Goal: Find specific page/section: Find specific page/section

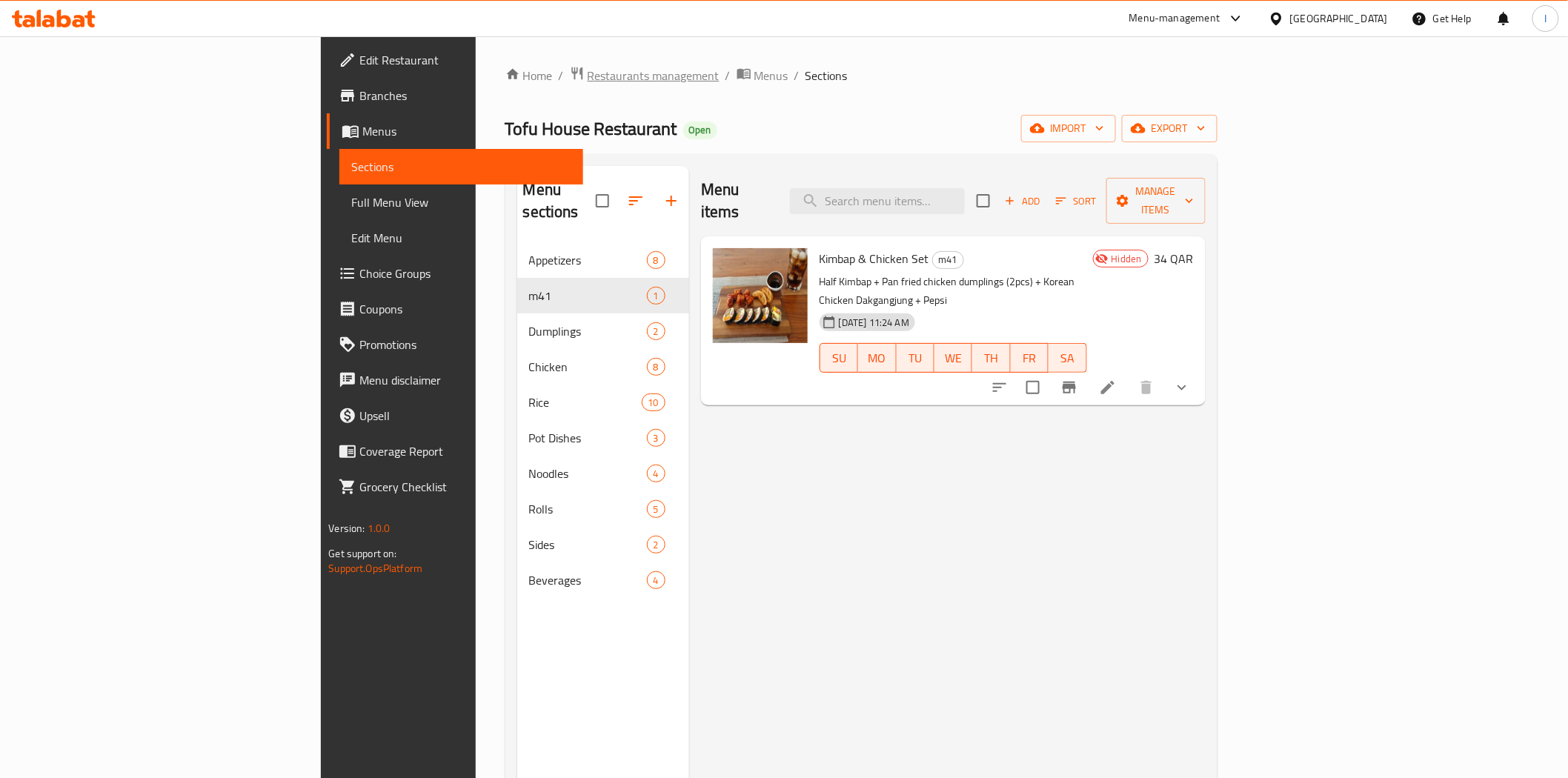
click at [588, 69] on span "Restaurants management" at bounding box center [653, 76] width 132 height 18
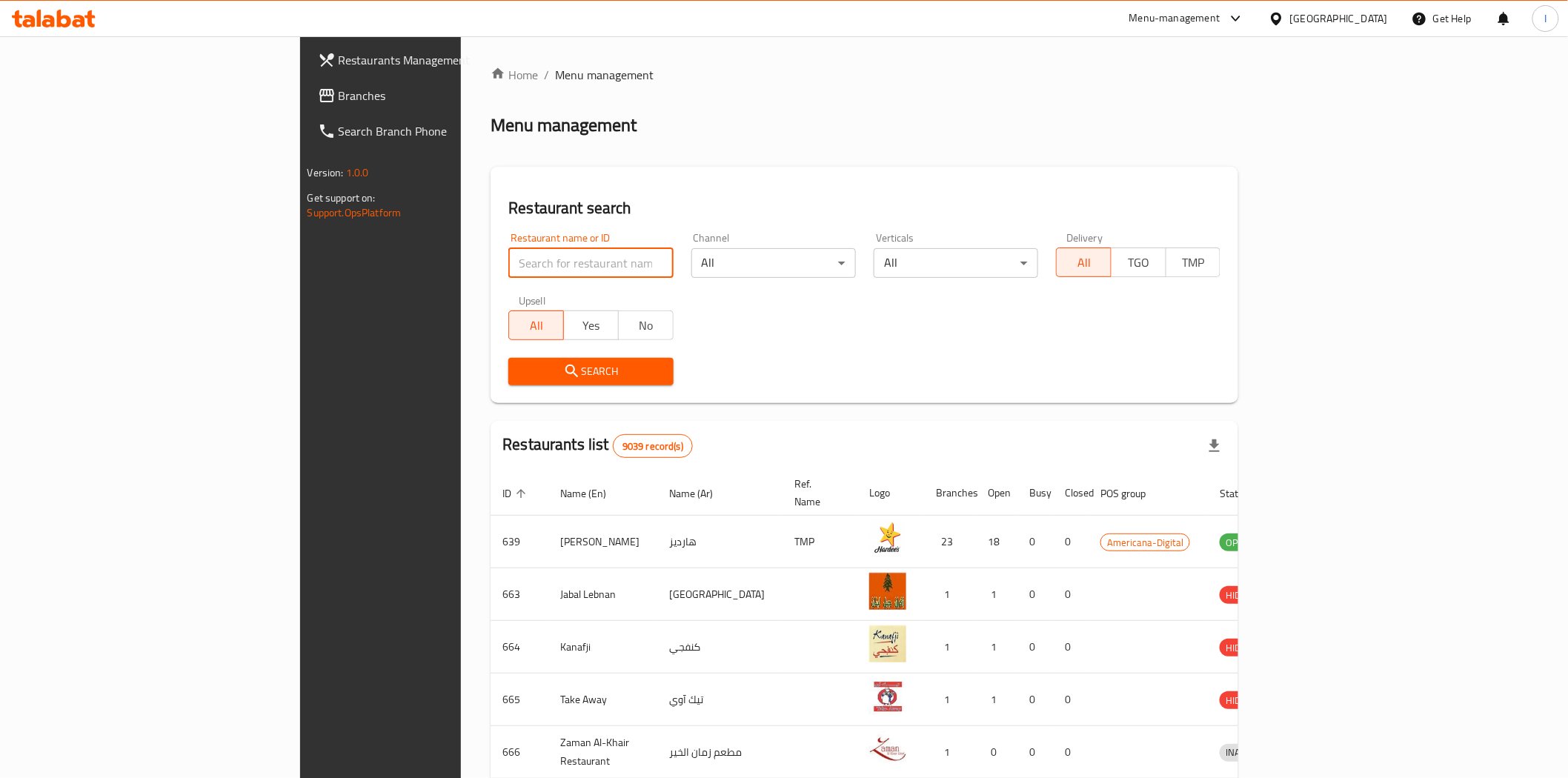
click at [508, 256] on input "search" at bounding box center [590, 263] width 165 height 30
paste input "15166"
type input "15166"
click at [601, 373] on div "Search" at bounding box center [590, 371] width 182 height 45
click at [589, 371] on button "Search" at bounding box center [590, 371] width 165 height 28
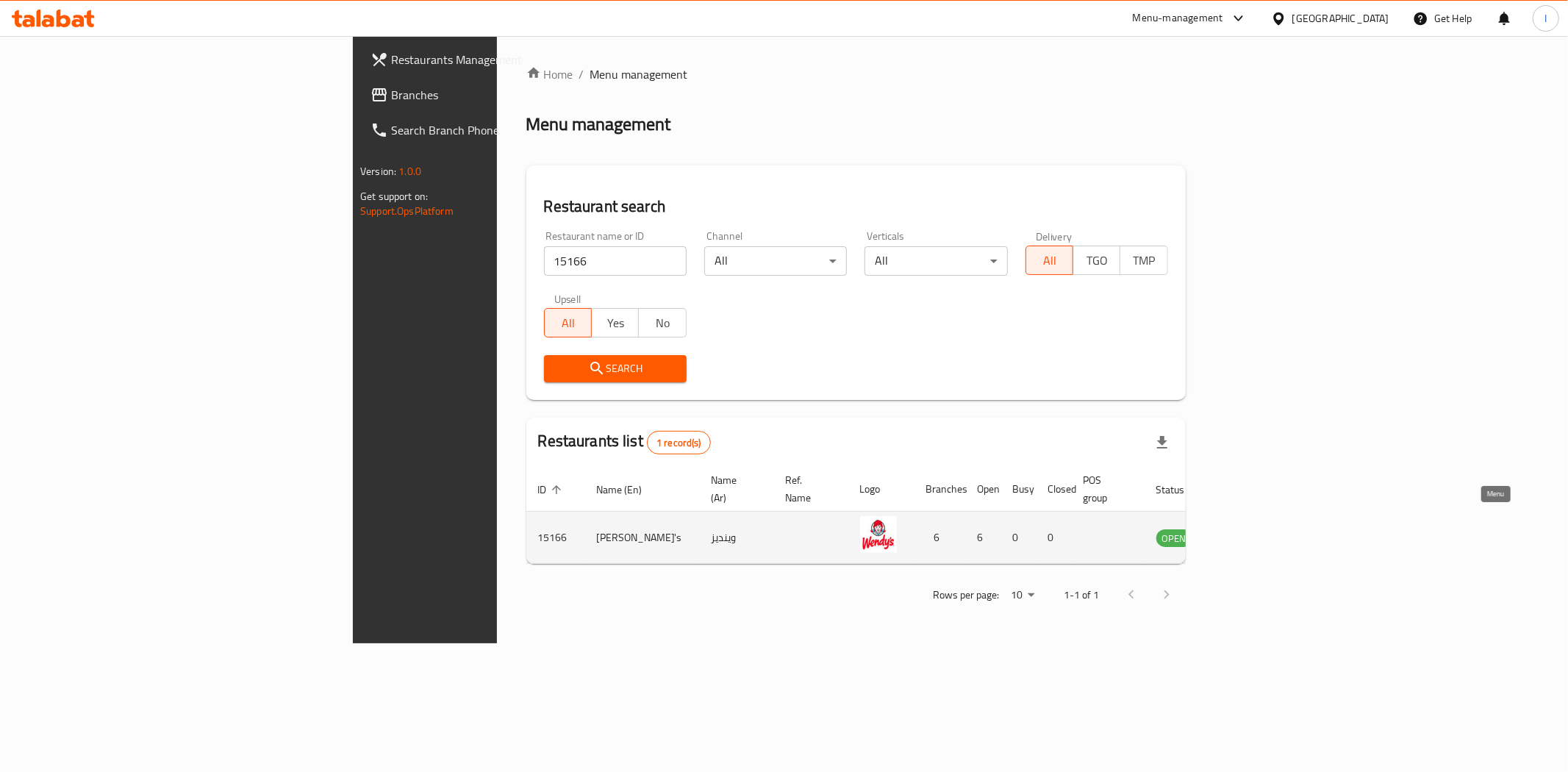
click at [1252, 529] on icon "enhanced table" at bounding box center [1243, 538] width 18 height 18
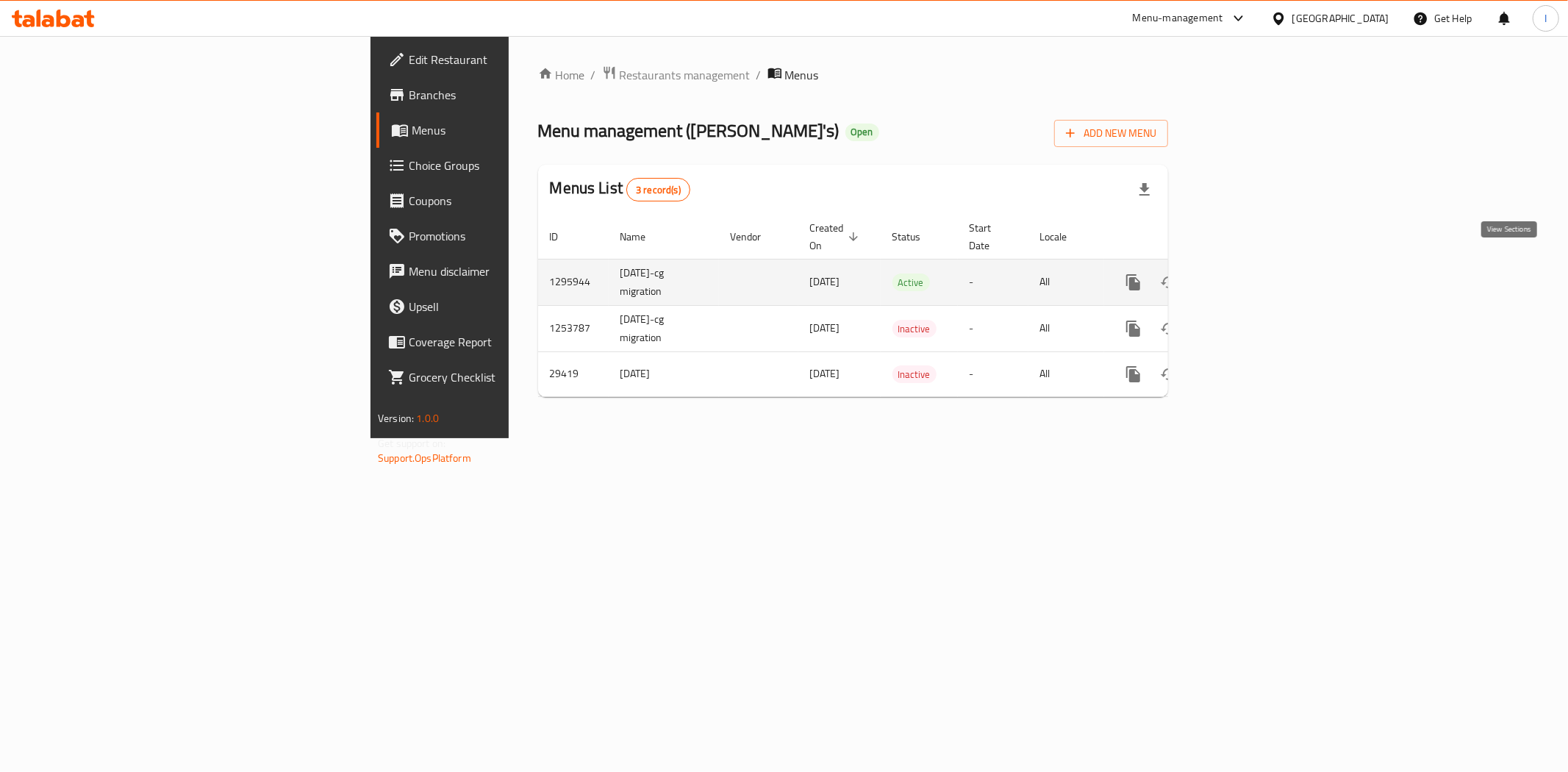
click at [1249, 274] on icon "enhanced table" at bounding box center [1240, 282] width 18 height 18
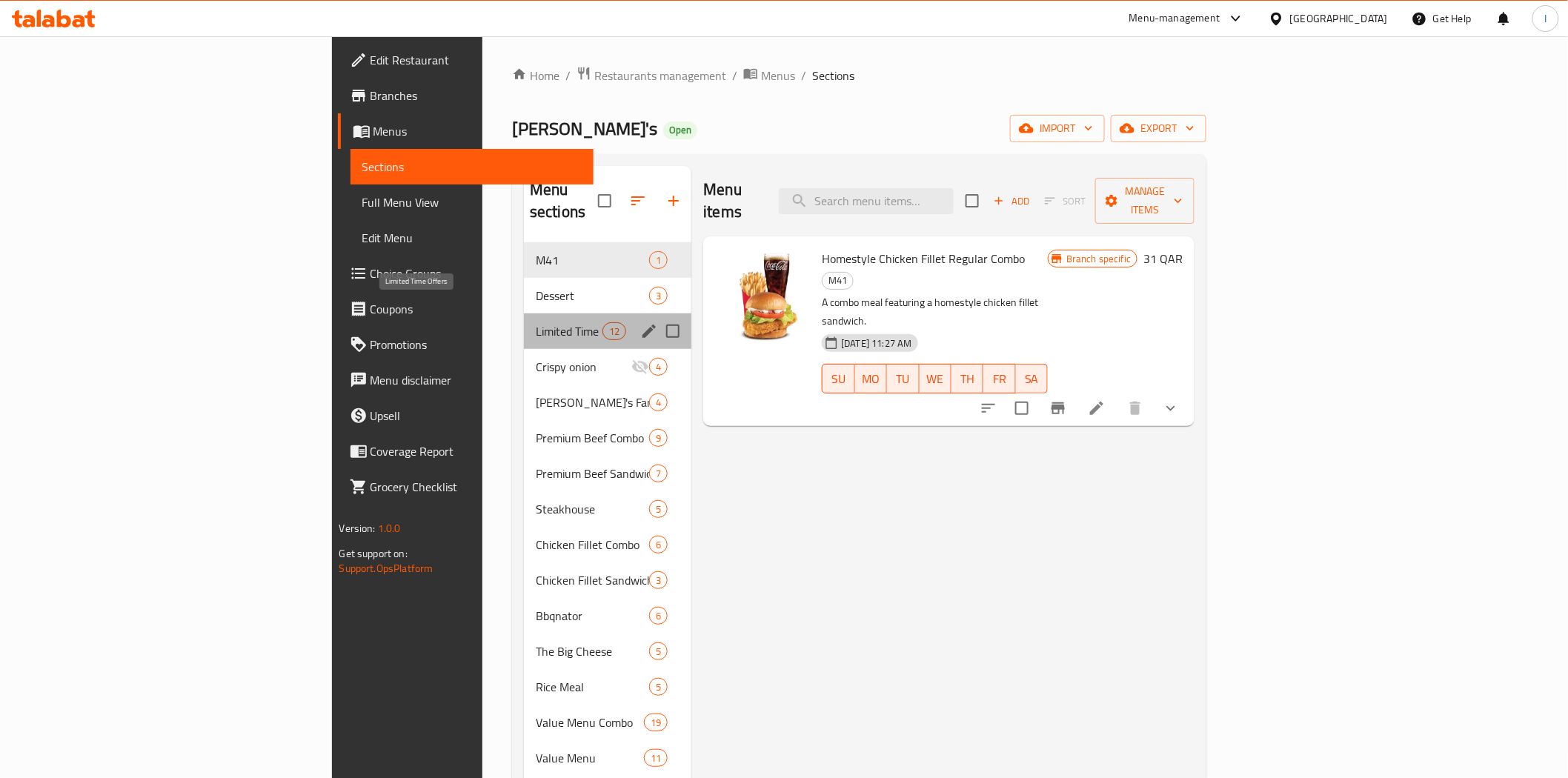
click at [536, 323] on span "Limited Time Offers" at bounding box center [569, 332] width 67 height 18
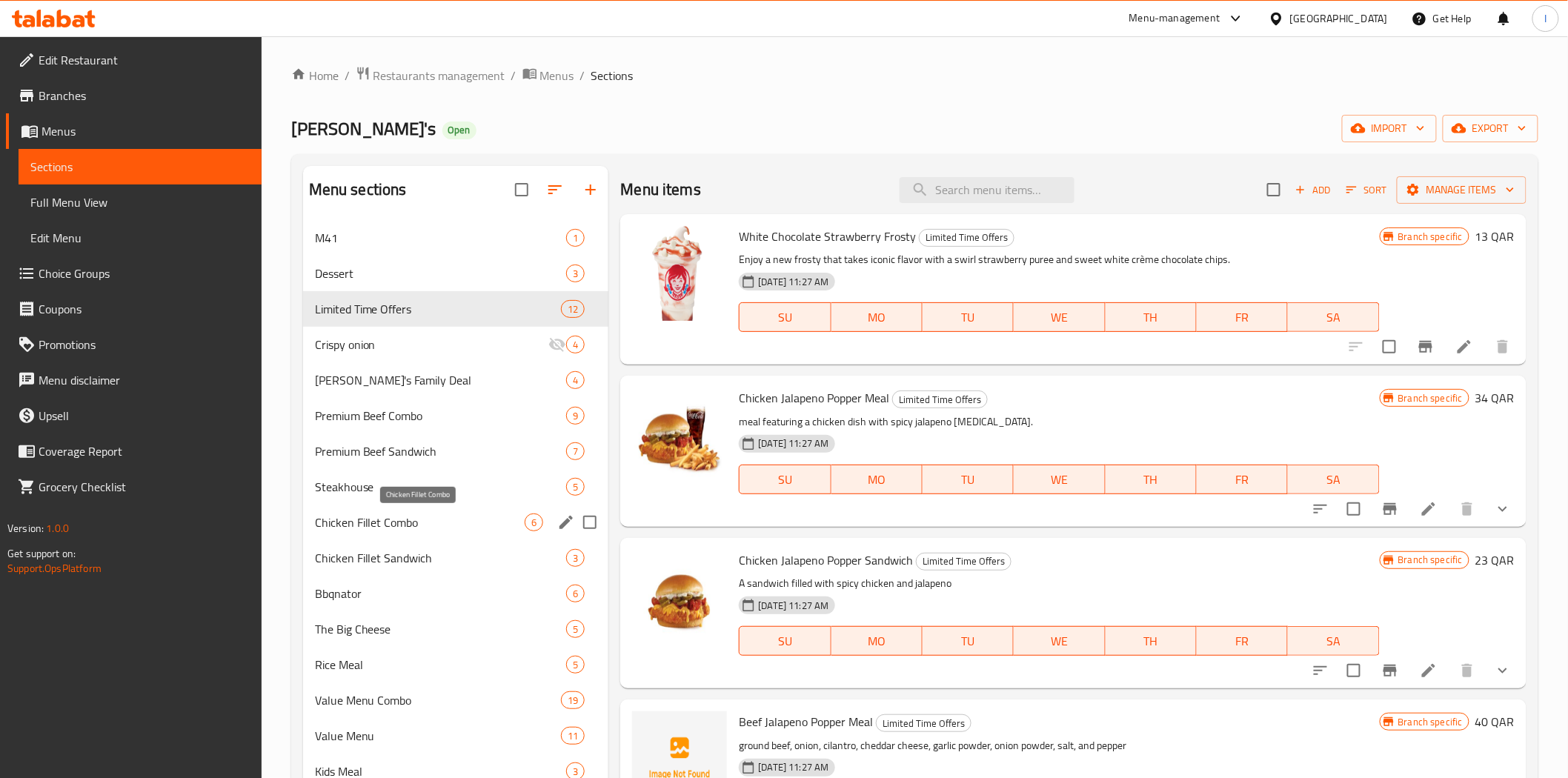
click at [435, 526] on span "Chicken Fillet Combo" at bounding box center [420, 522] width 210 height 18
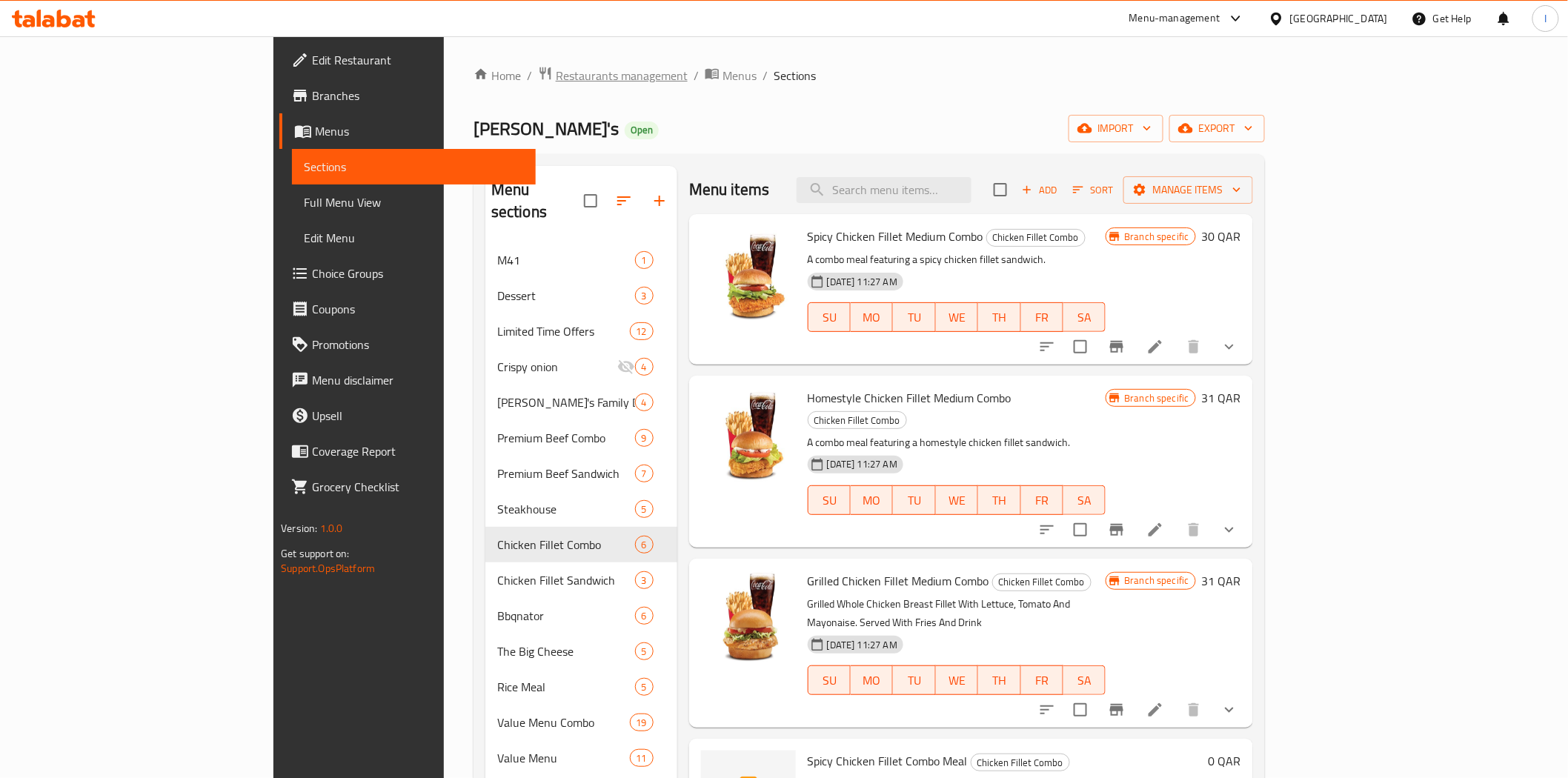
click at [556, 82] on span "Restaurants management" at bounding box center [621, 76] width 132 height 18
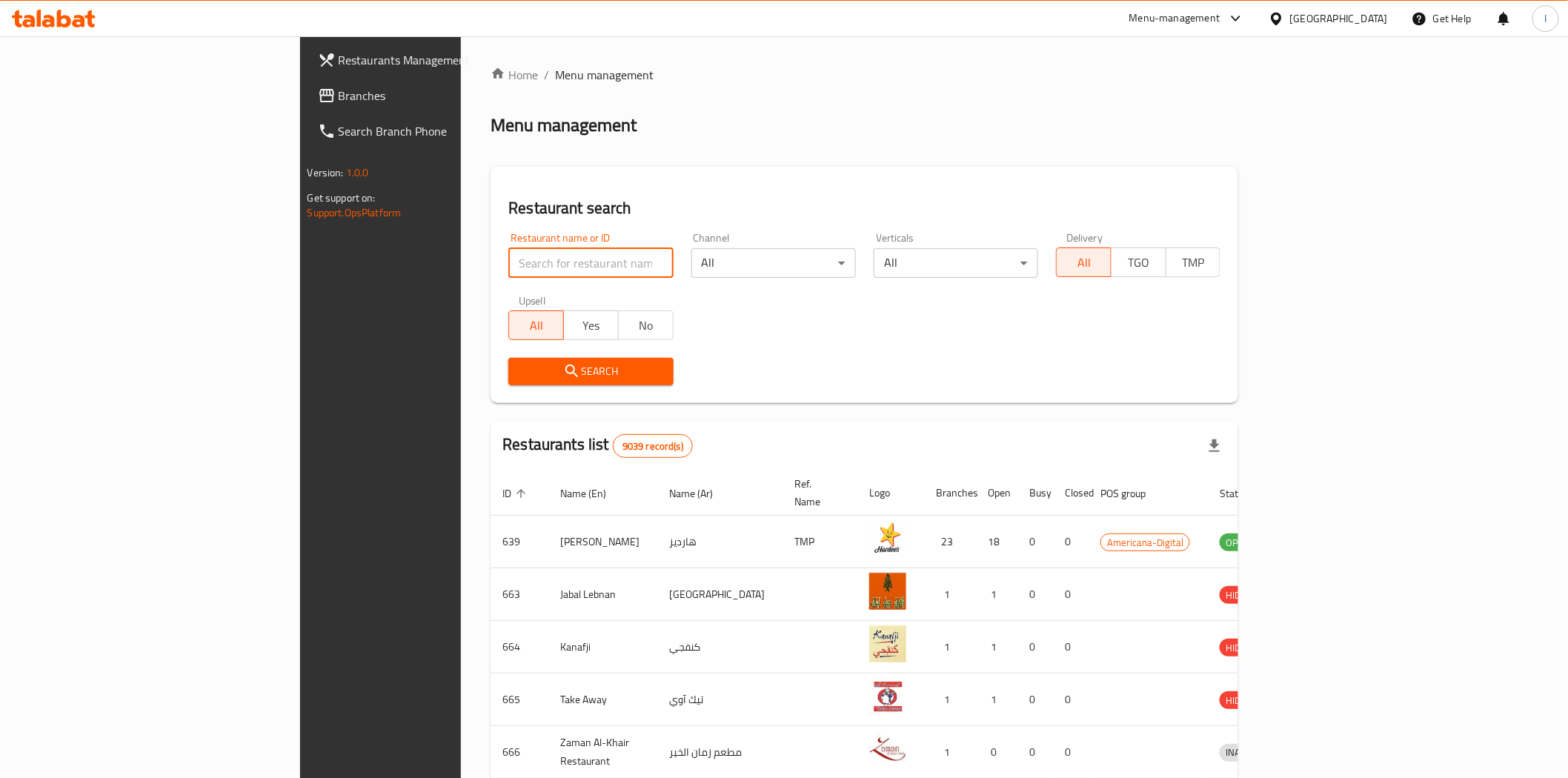
click at [508, 256] on input "search" at bounding box center [590, 263] width 165 height 30
paste input "10879"
type input "10879"
click at [520, 378] on span "Search" at bounding box center [590, 371] width 141 height 19
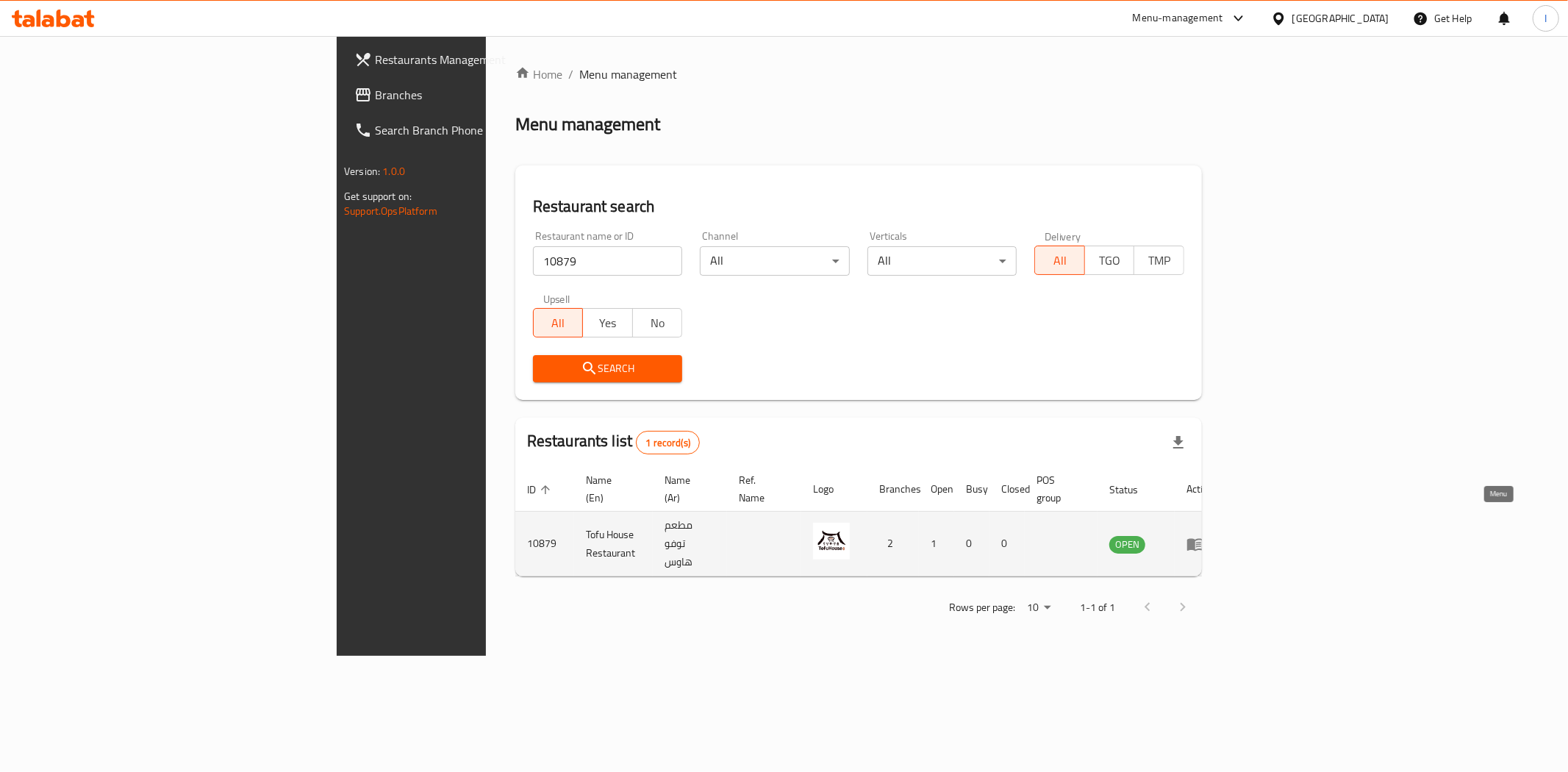
click at [1204, 538] on icon "enhanced table" at bounding box center [1195, 544] width 16 height 13
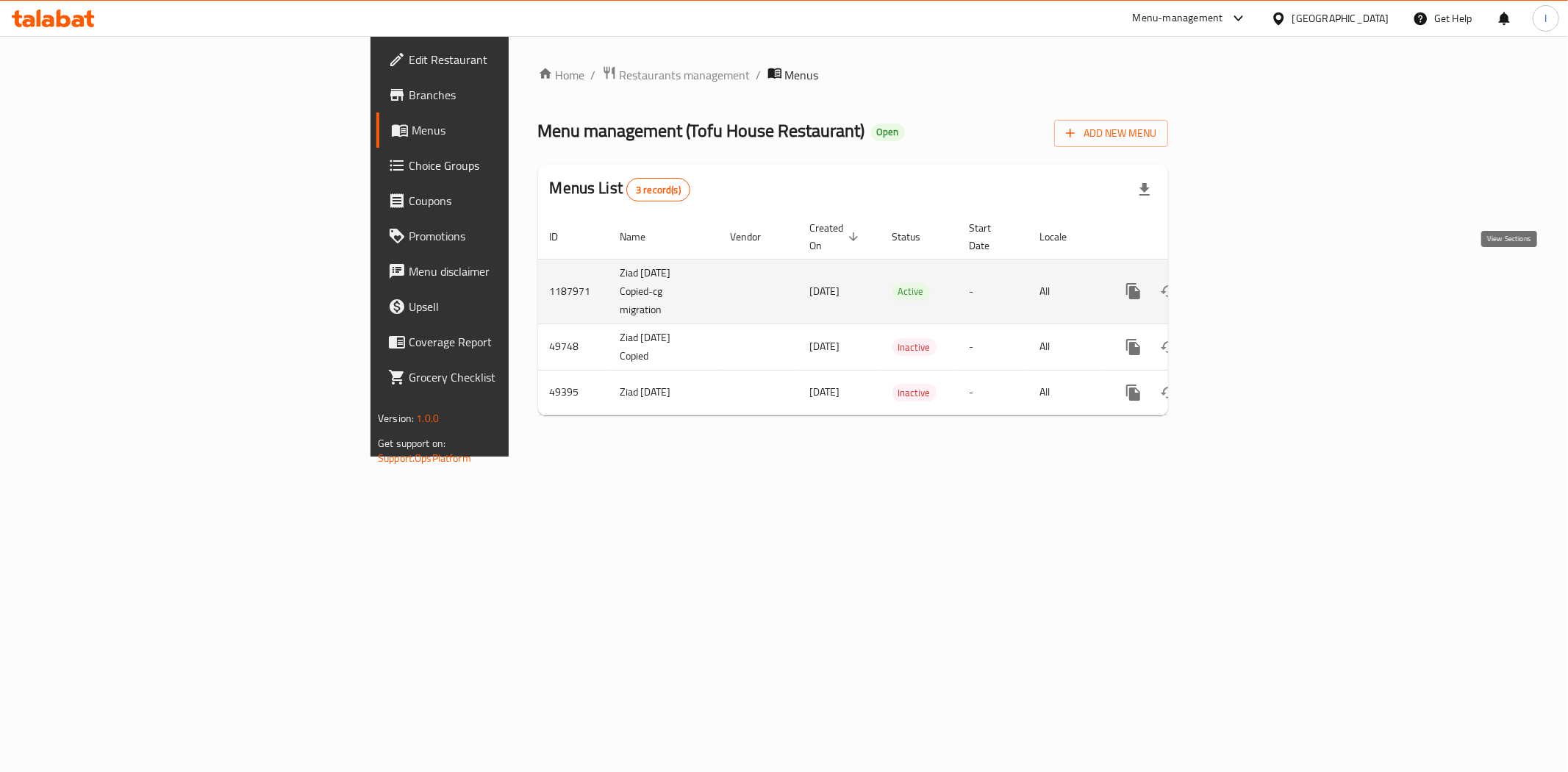
click at [1249, 282] on icon "enhanced table" at bounding box center [1240, 291] width 18 height 18
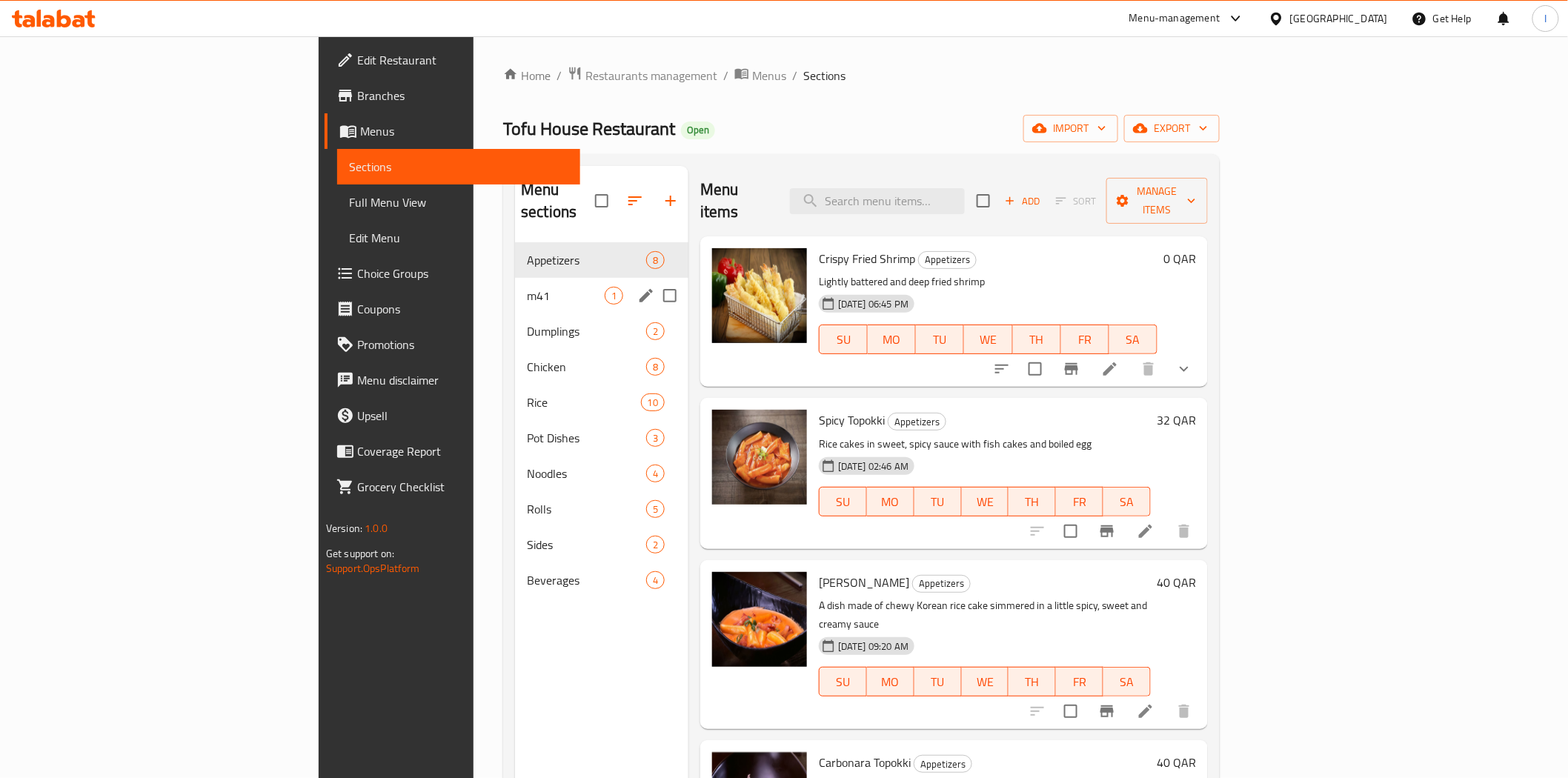
click at [515, 285] on div "m41 1" at bounding box center [601, 296] width 174 height 36
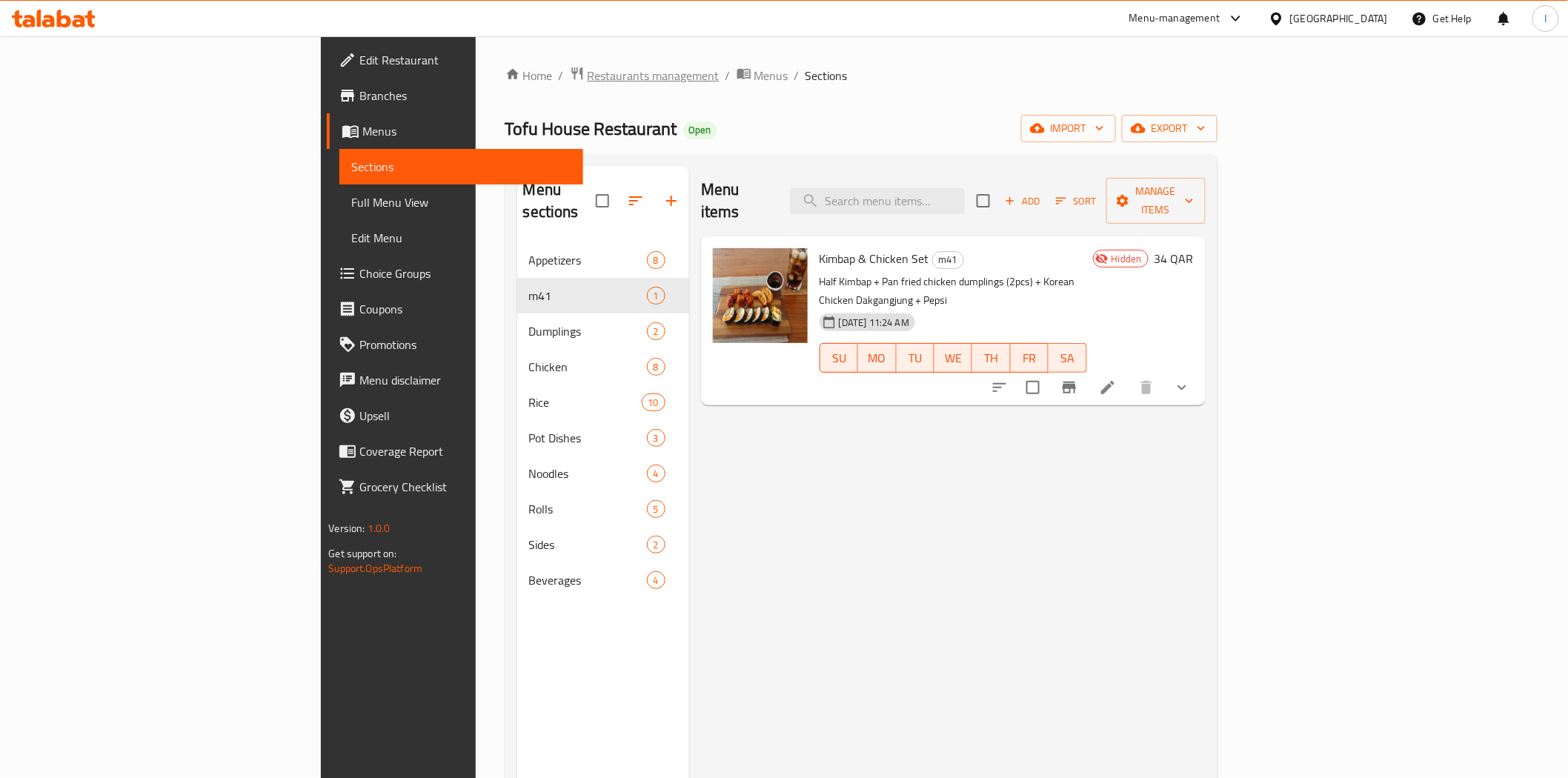
click at [588, 72] on span "Restaurants management" at bounding box center [653, 76] width 132 height 18
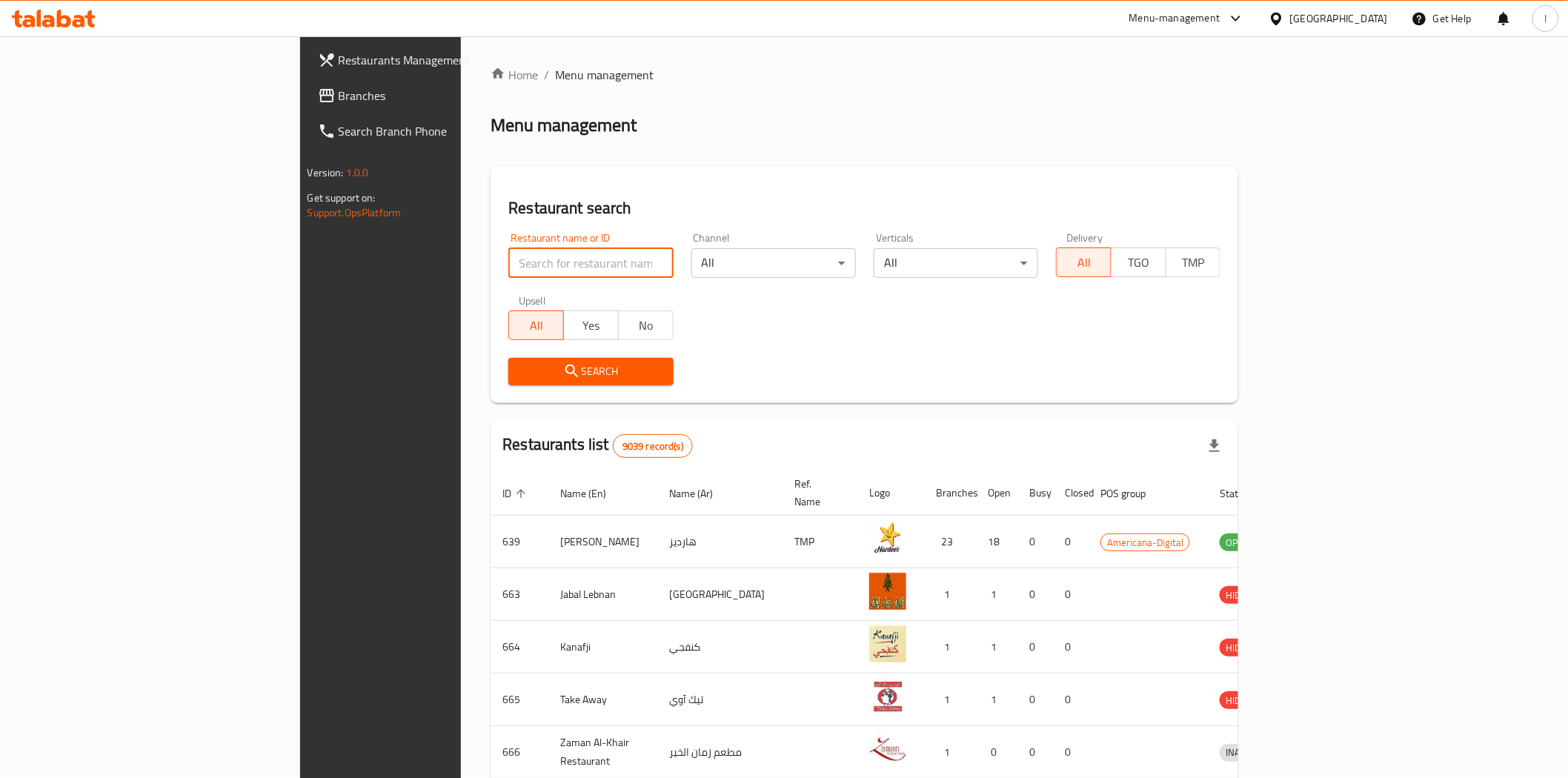
click at [508, 263] on input "search" at bounding box center [590, 263] width 165 height 30
paste input "690713"
type input "690713"
click at [568, 371] on span "Search" at bounding box center [590, 371] width 141 height 19
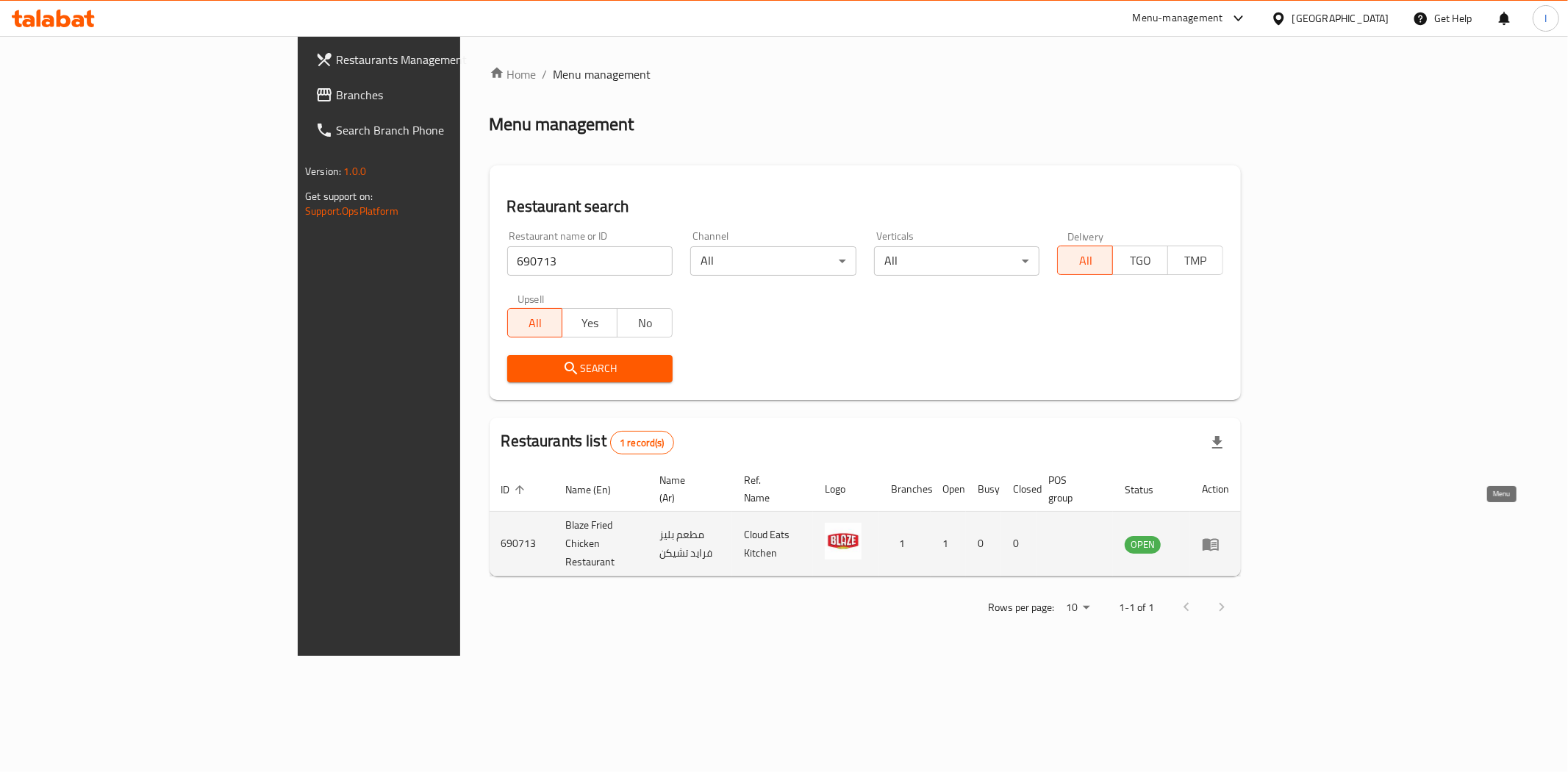
click at [1220, 535] on icon "enhanced table" at bounding box center [1211, 544] width 18 height 18
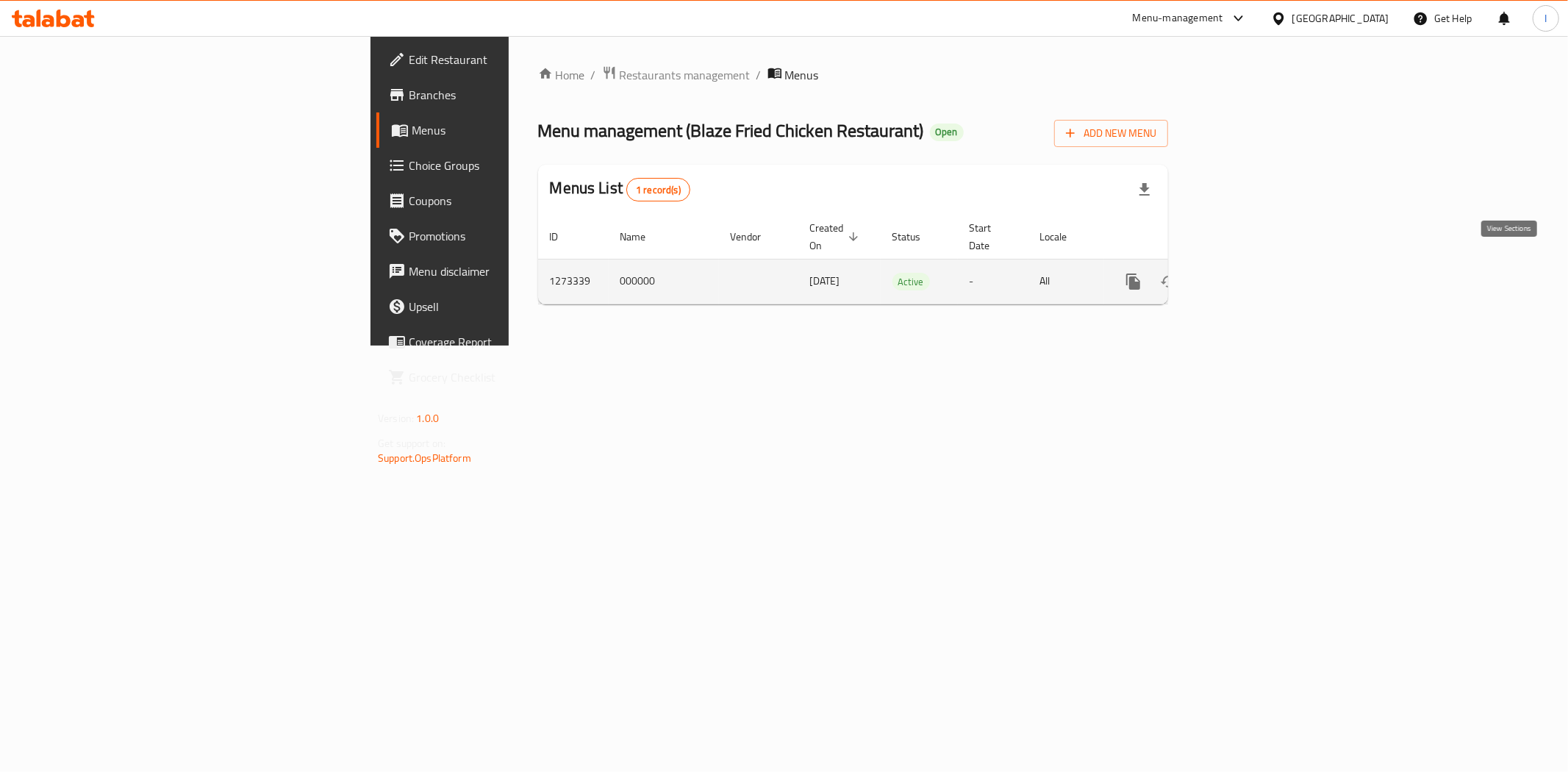
click at [1249, 273] on icon "enhanced table" at bounding box center [1240, 282] width 18 height 18
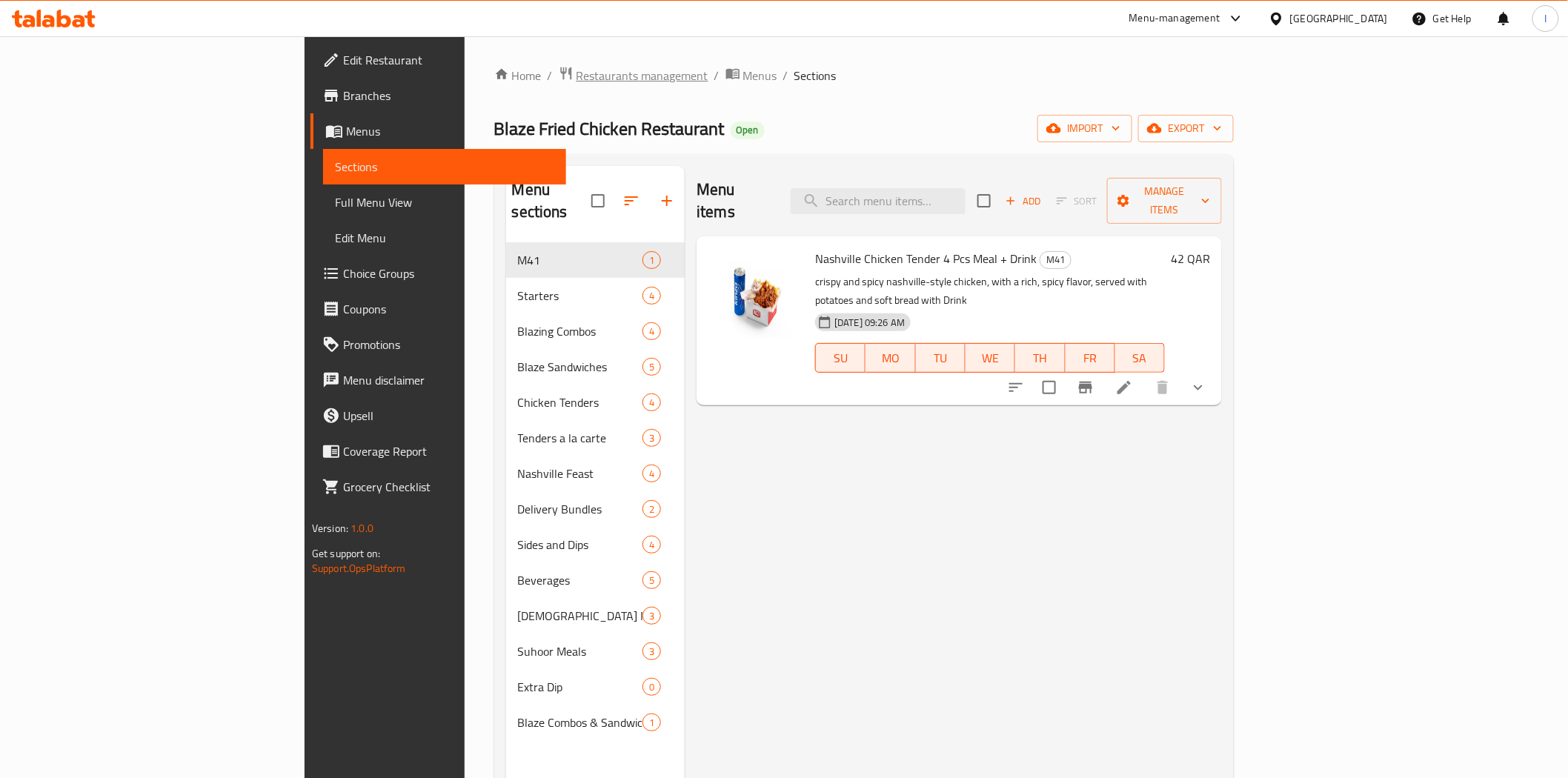
click at [577, 76] on span "Restaurants management" at bounding box center [642, 76] width 132 height 18
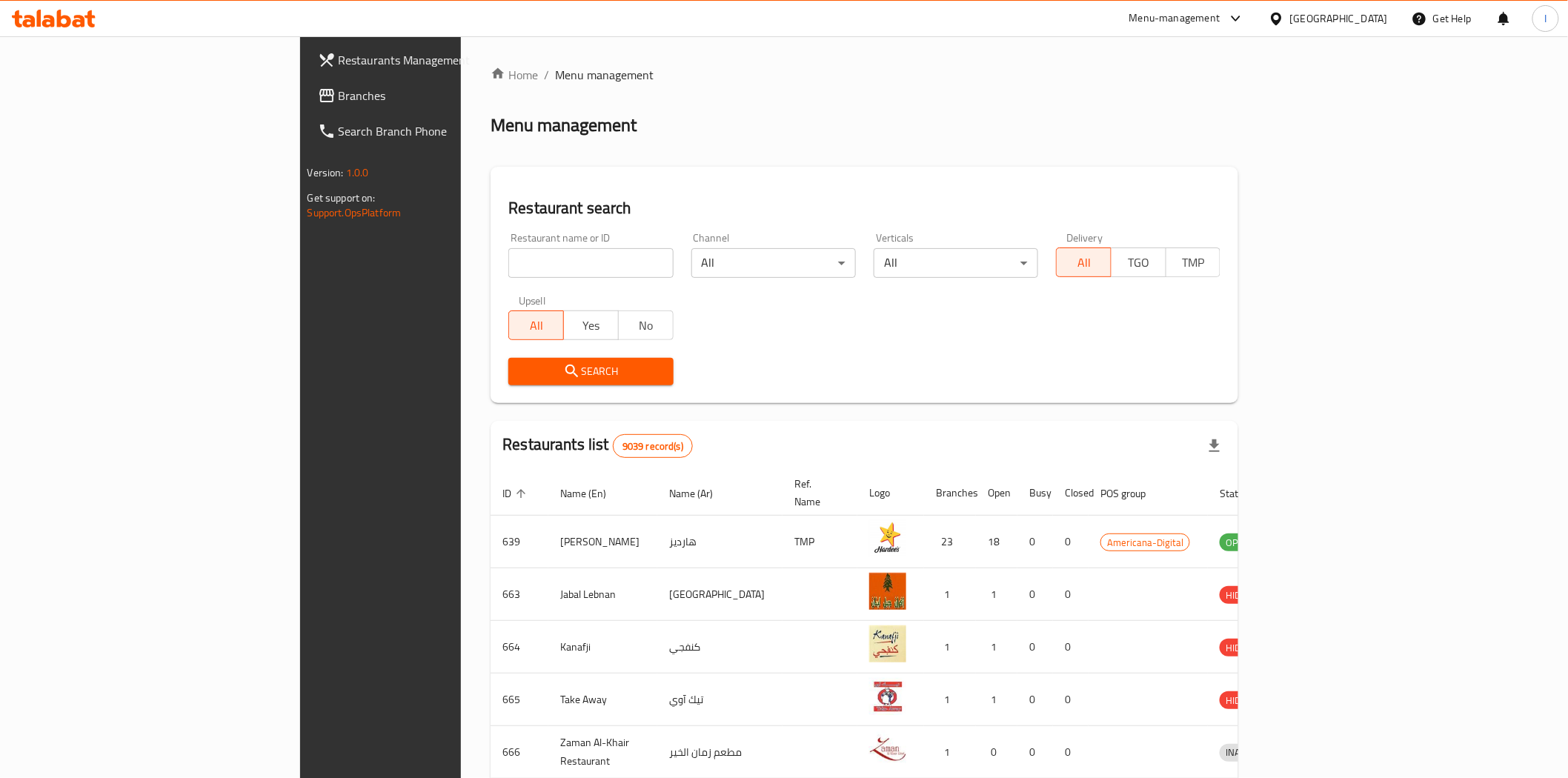
click at [508, 265] on input "search" at bounding box center [590, 263] width 165 height 30
type input "d"
type input "[PERSON_NAME]"
click at [520, 362] on span "Search" at bounding box center [590, 371] width 141 height 19
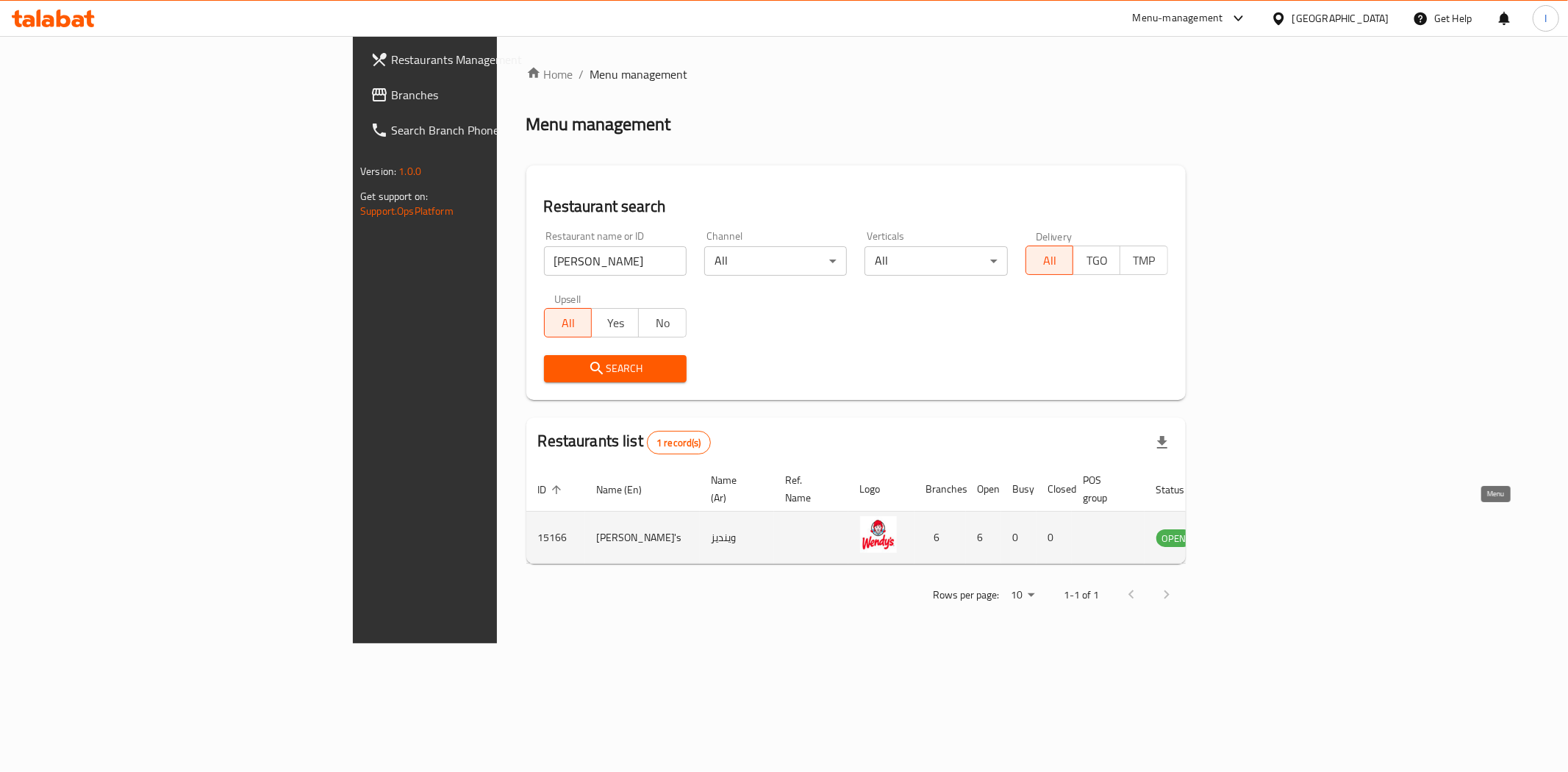
click at [1251, 532] on icon "enhanced table" at bounding box center [1243, 538] width 16 height 13
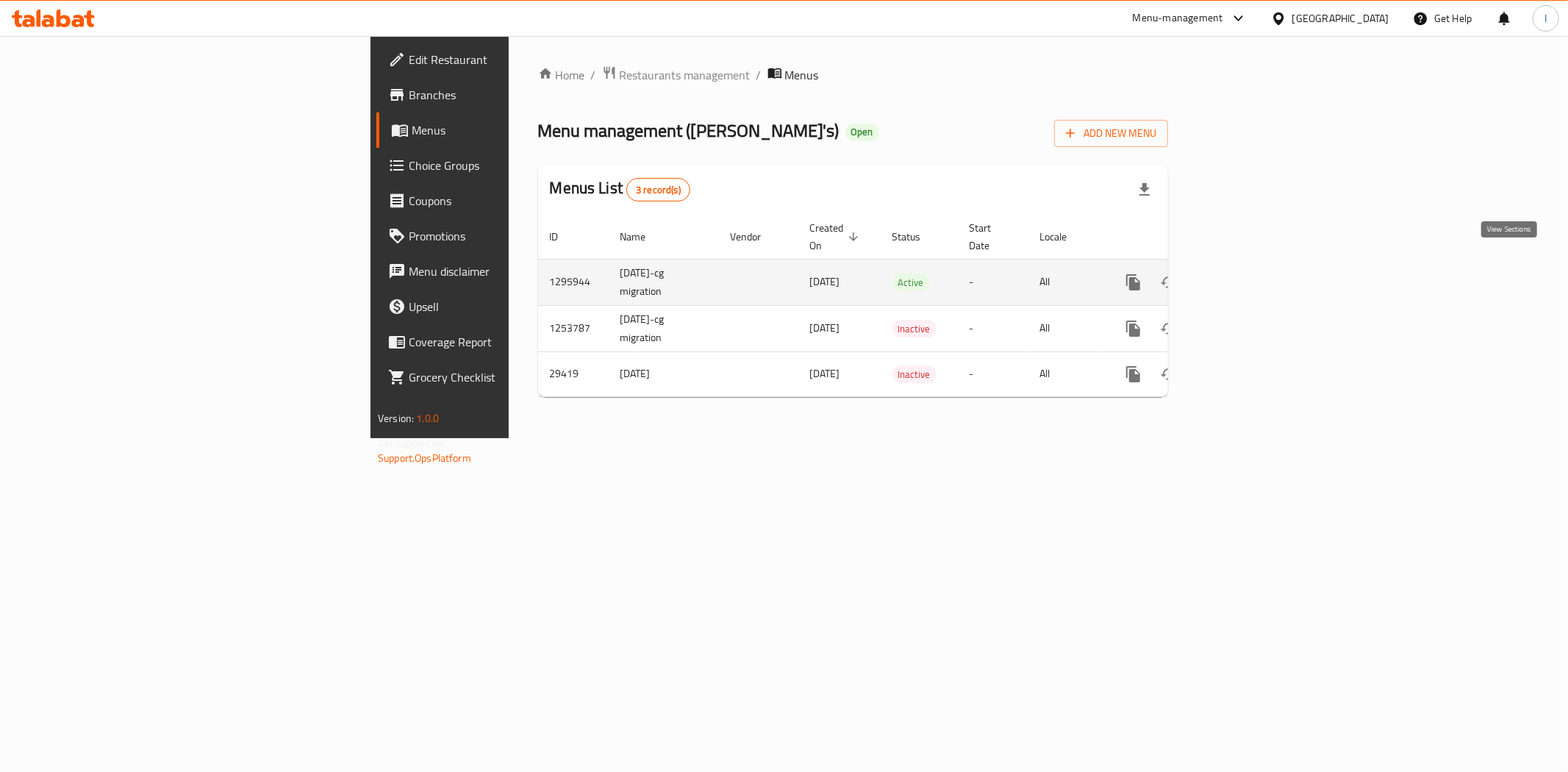
click at [1249, 274] on icon "enhanced table" at bounding box center [1240, 282] width 18 height 18
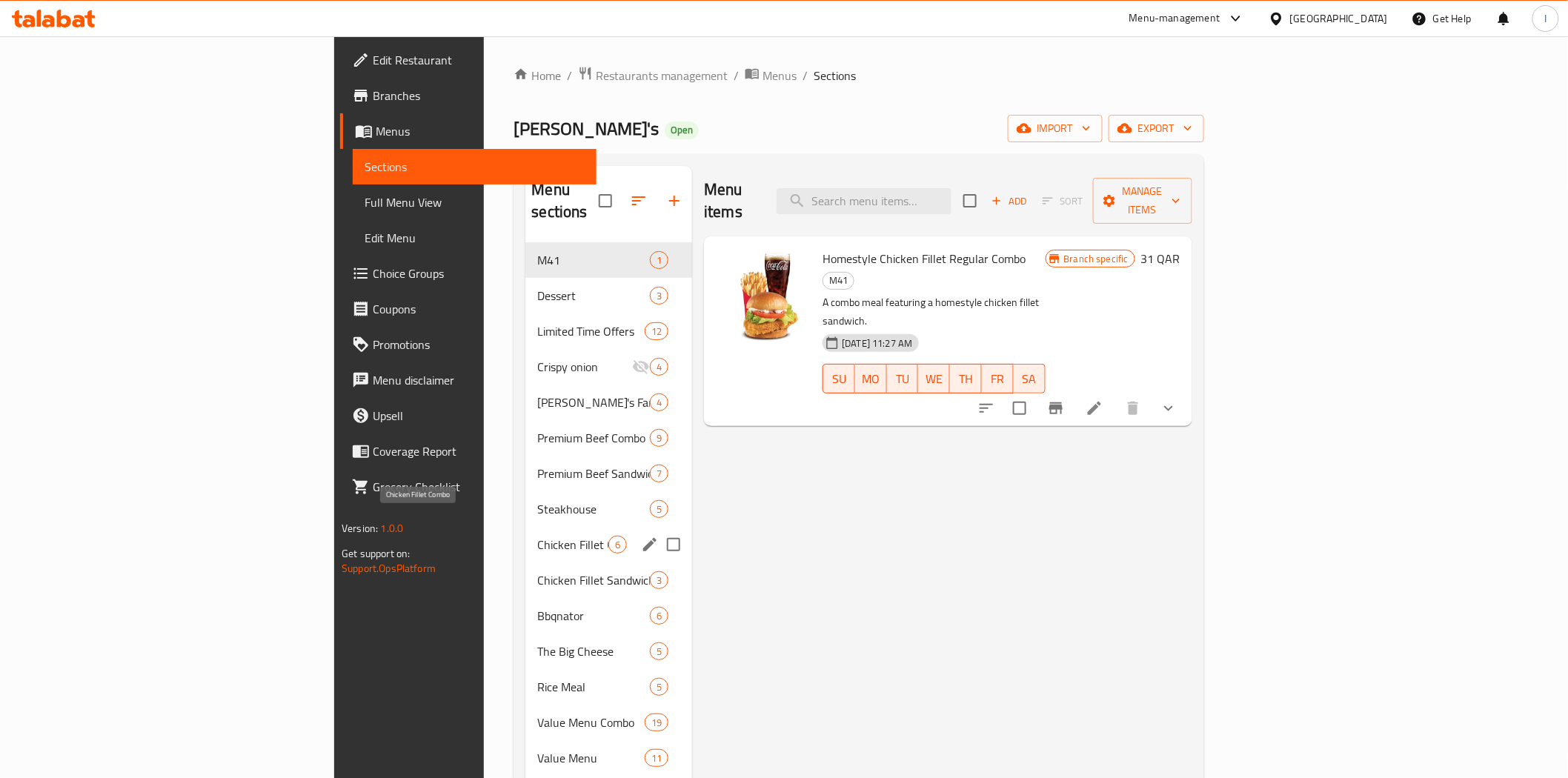
click at [537, 536] on span "Chicken Fillet Combo" at bounding box center [572, 545] width 71 height 18
